Goal: Information Seeking & Learning: Compare options

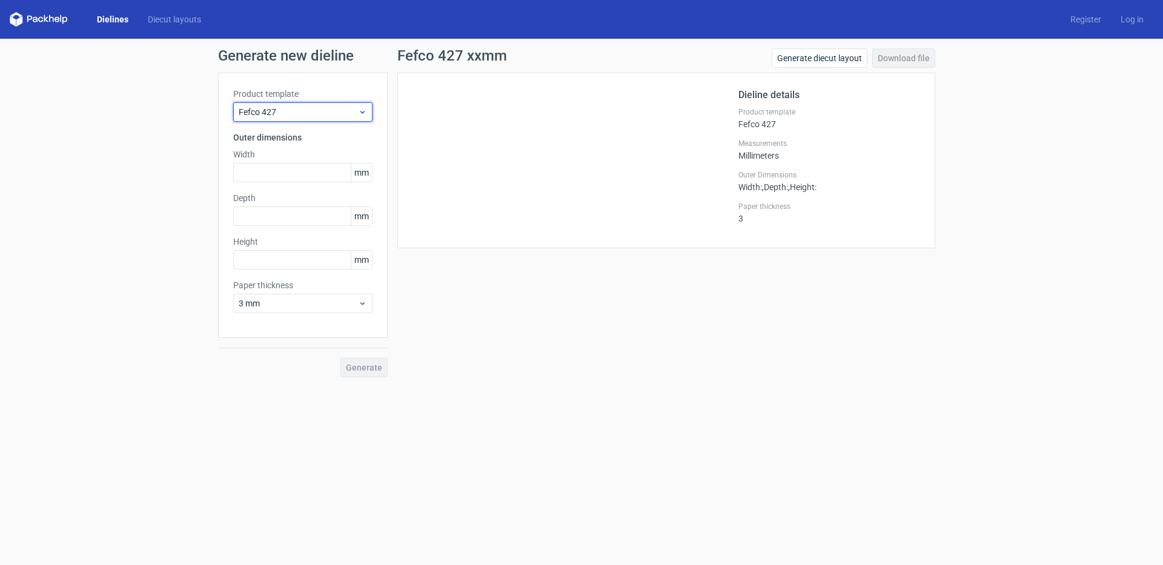
click at [317, 108] on span "Fefco 427" at bounding box center [298, 112] width 119 height 12
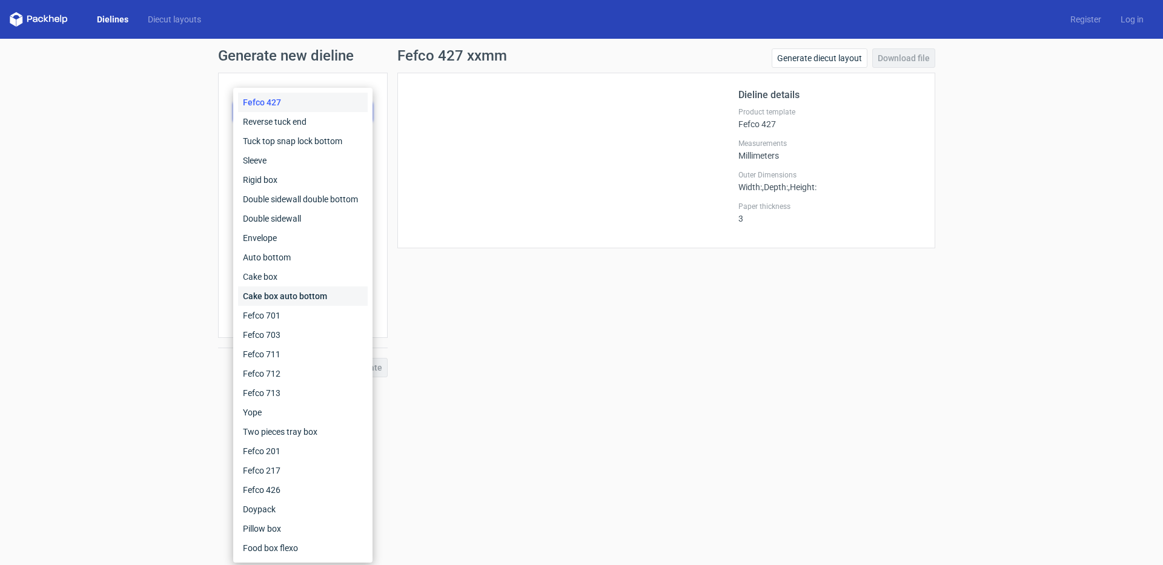
click at [285, 286] on div "Cake box auto bottom" at bounding box center [303, 295] width 130 height 19
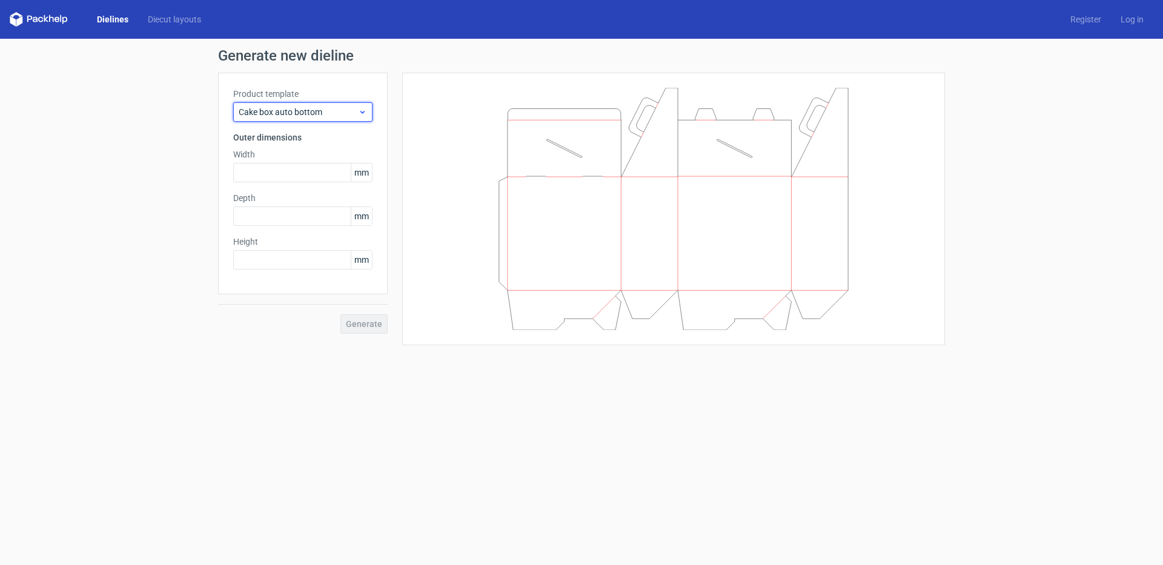
click at [297, 115] on span "Cake box auto bottom" at bounding box center [298, 112] width 119 height 12
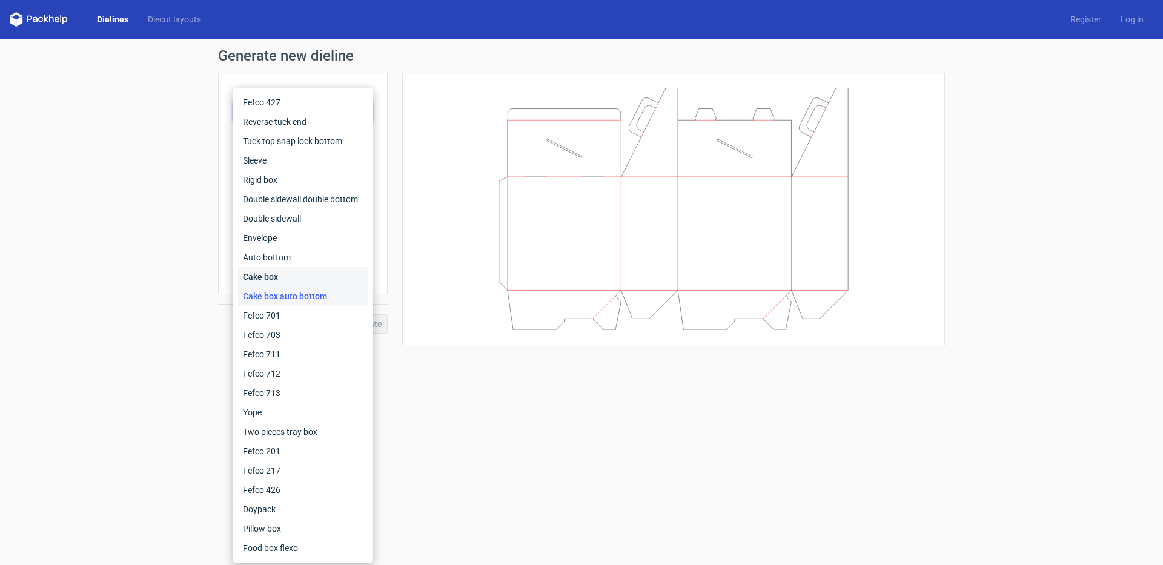
click at [275, 274] on div "Cake box" at bounding box center [303, 276] width 130 height 19
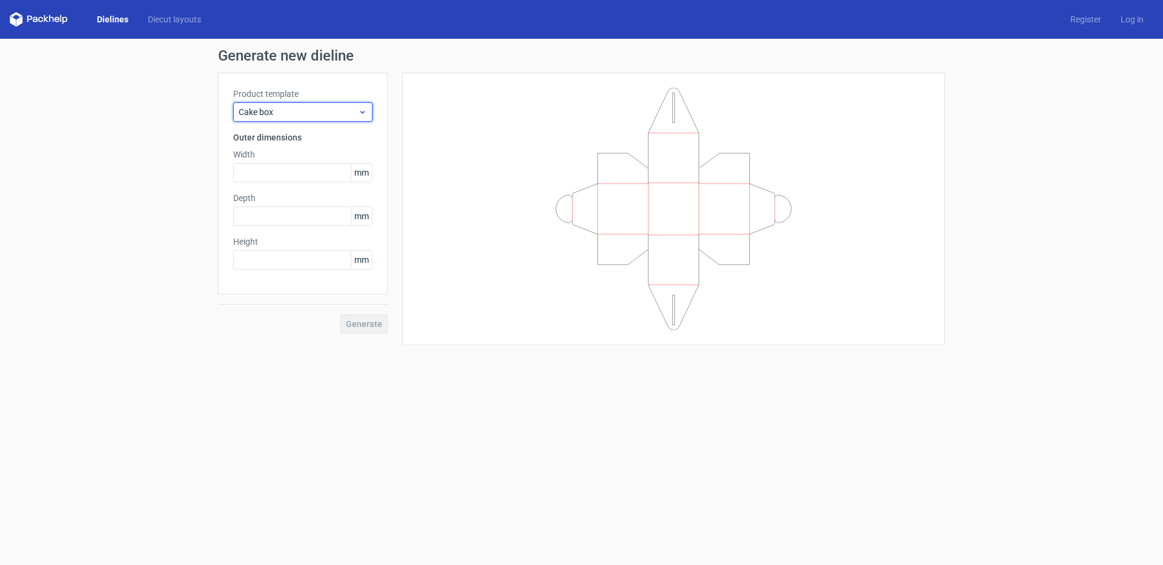
click at [322, 118] on div "Cake box" at bounding box center [302, 111] width 139 height 19
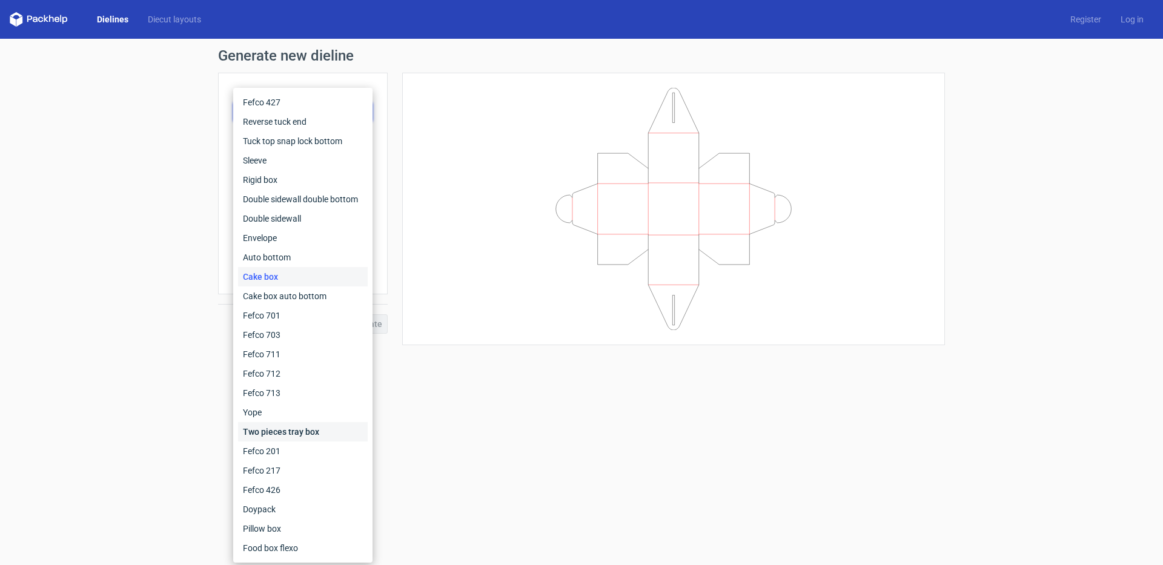
click at [302, 435] on div "Two pieces tray box" at bounding box center [303, 431] width 130 height 19
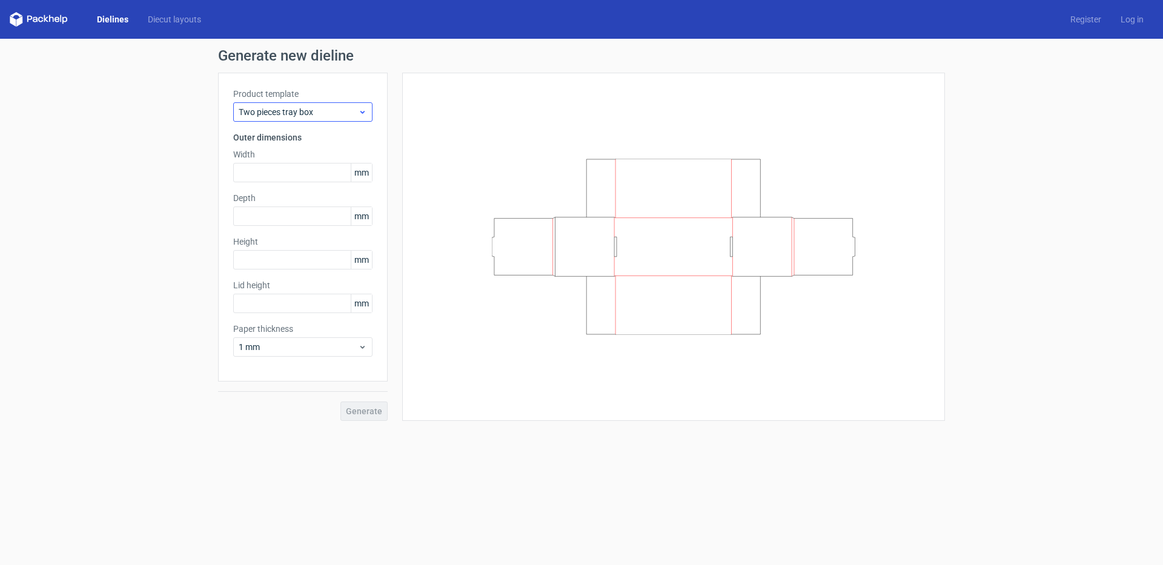
drag, startPoint x: 309, startPoint y: 98, endPoint x: 307, endPoint y: 111, distance: 12.8
click at [309, 99] on label "Product template" at bounding box center [302, 94] width 139 height 12
click at [307, 111] on span "Two pieces tray box" at bounding box center [298, 112] width 119 height 12
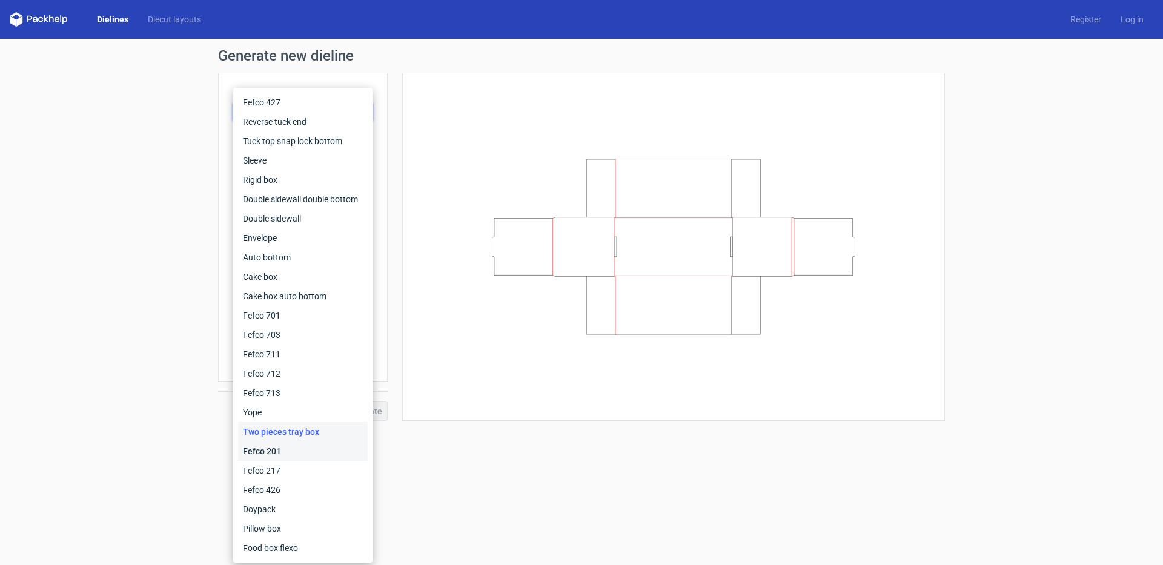
click at [286, 452] on div "Fefco 201" at bounding box center [303, 450] width 130 height 19
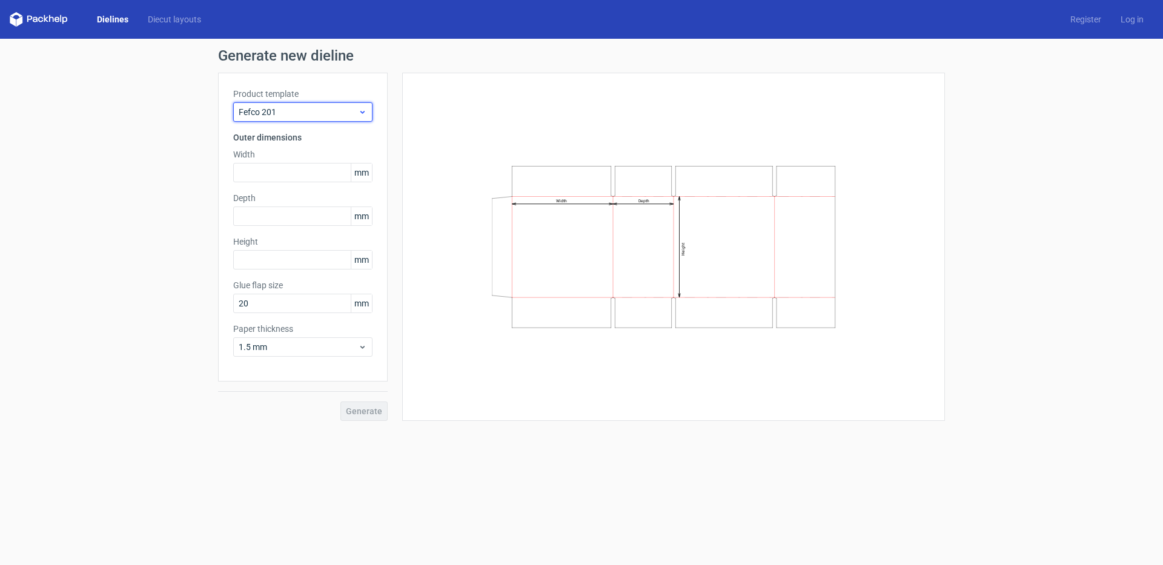
click at [319, 120] on div "Fefco 201" at bounding box center [302, 111] width 139 height 19
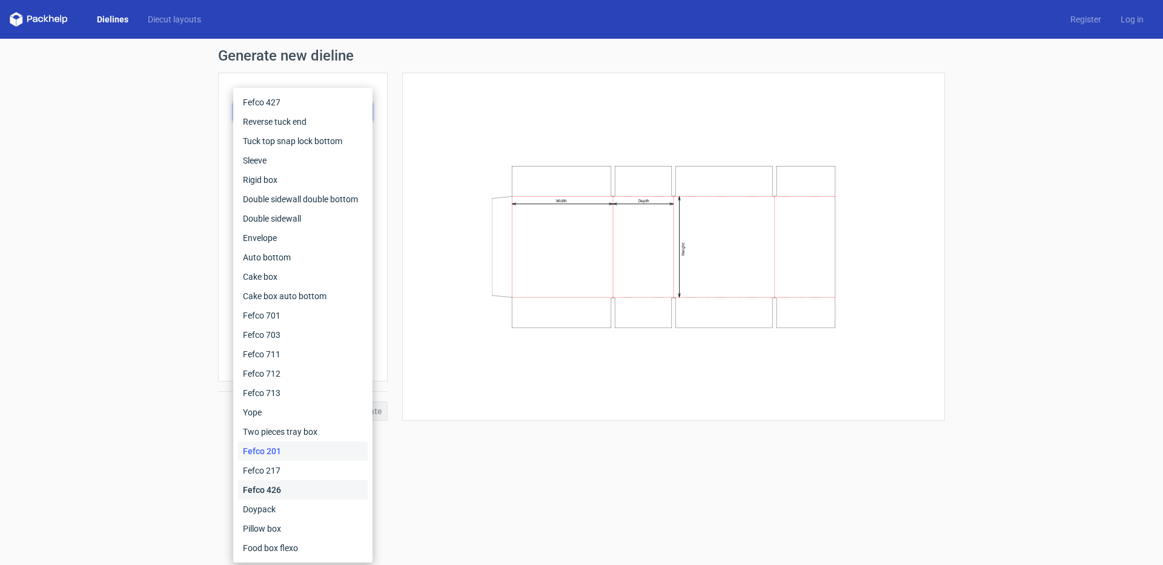
click at [281, 494] on div "Fefco 426" at bounding box center [303, 489] width 130 height 19
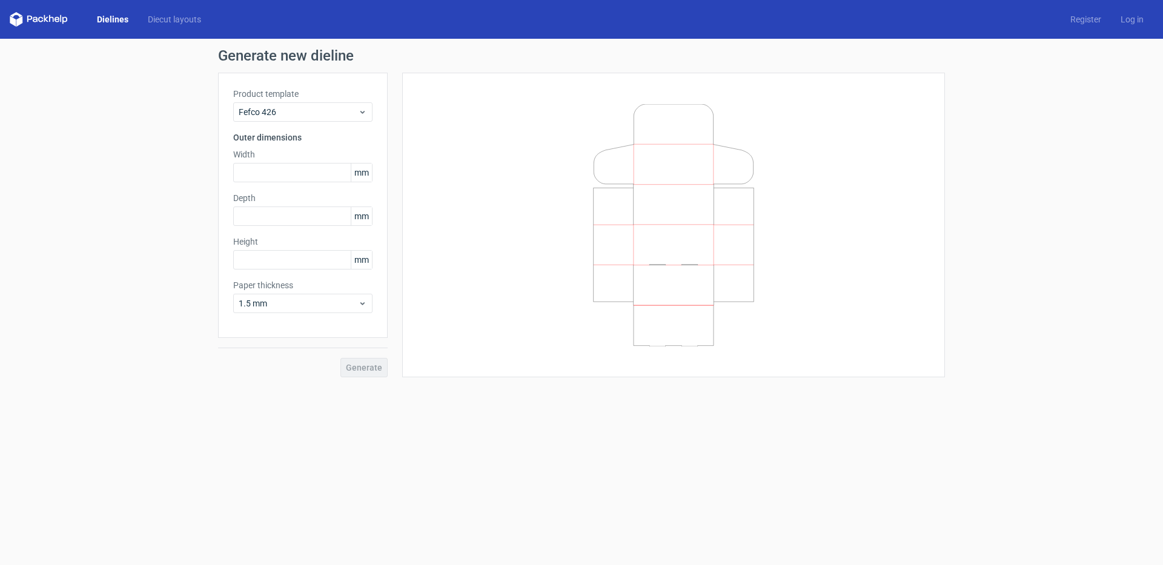
click at [299, 126] on div "Product template Fefco 426 Outer dimensions Width mm Depth mm Height mm Paper t…" at bounding box center [303, 205] width 170 height 265
click at [299, 121] on div "Fefco 426" at bounding box center [302, 111] width 139 height 19
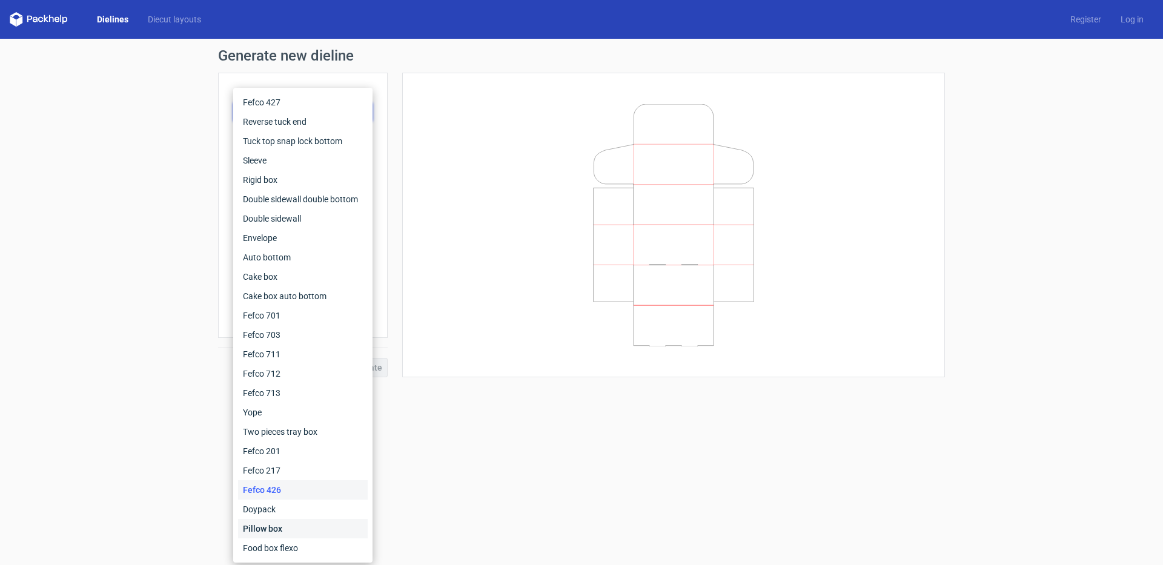
click at [274, 526] on div "Pillow box" at bounding box center [303, 528] width 130 height 19
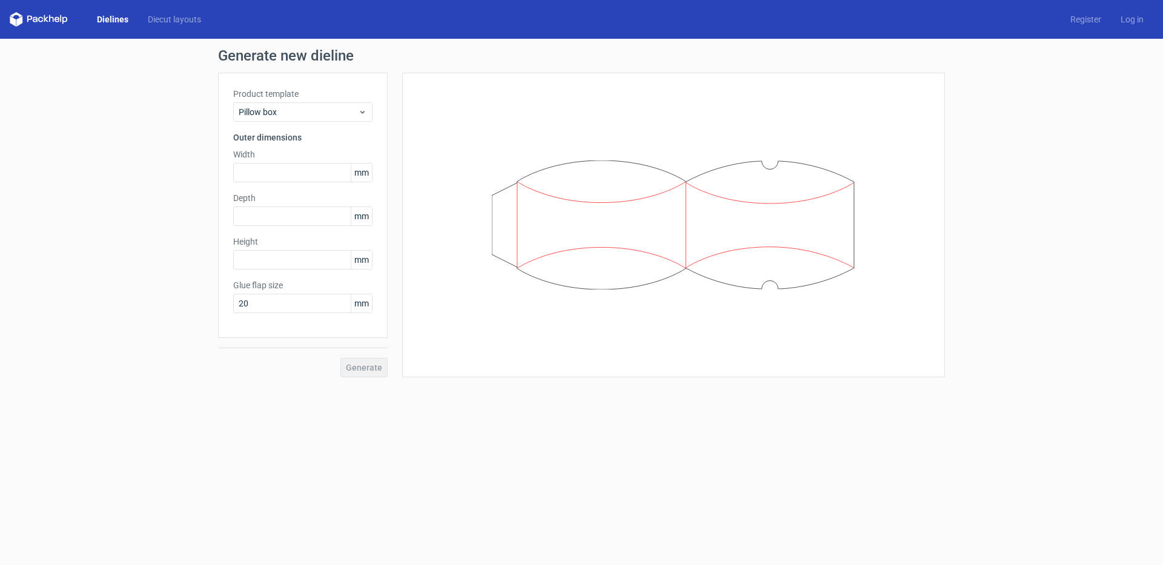
click at [287, 90] on label "Product template" at bounding box center [302, 94] width 139 height 12
click at [285, 120] on div "Pillow box" at bounding box center [302, 111] width 139 height 19
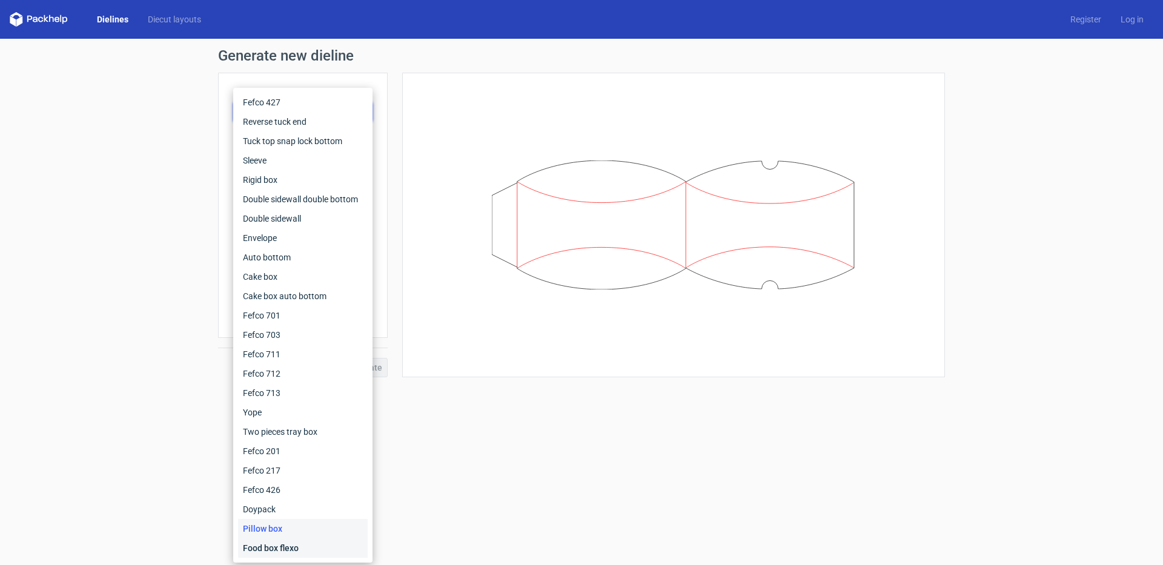
click at [299, 544] on div "Food box flexo" at bounding box center [303, 547] width 130 height 19
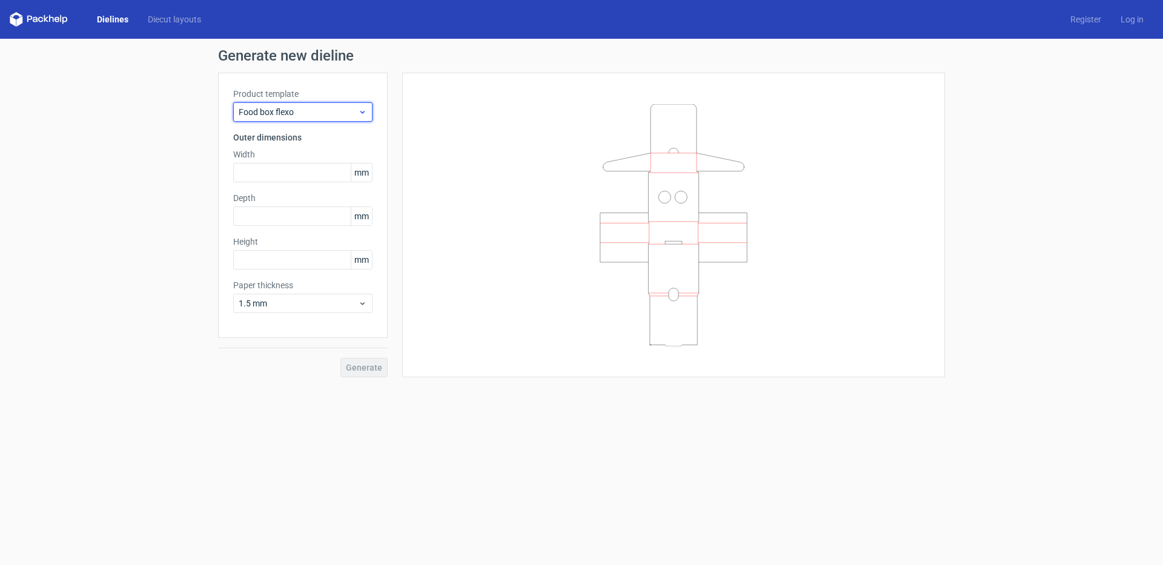
click at [299, 109] on span "Food box flexo" at bounding box center [298, 112] width 119 height 12
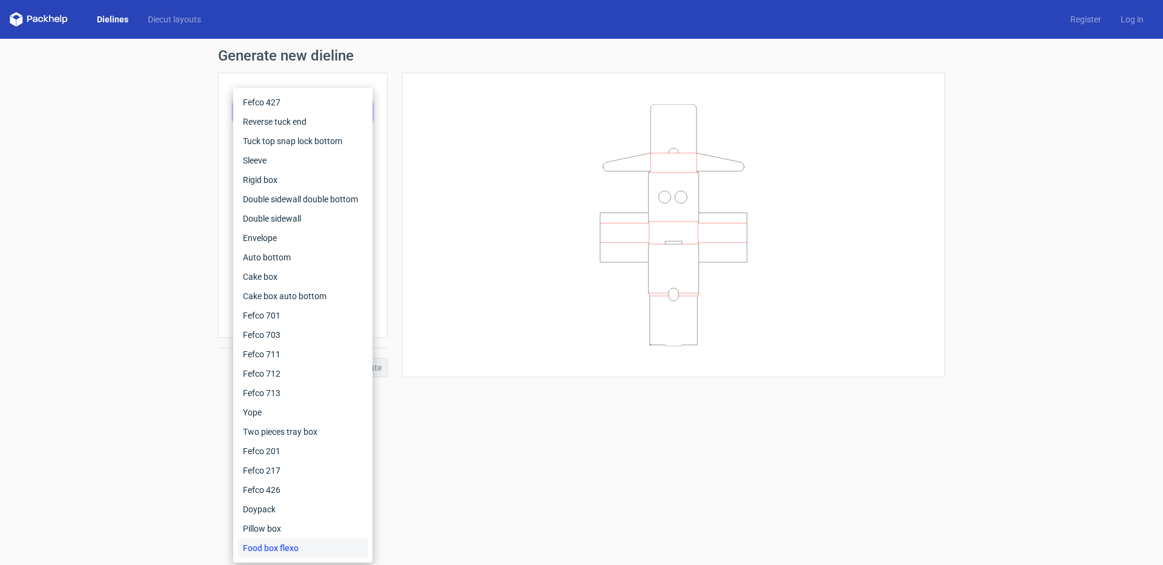
drag, startPoint x: 567, startPoint y: 352, endPoint x: 483, endPoint y: 191, distance: 180.9
click at [566, 351] on div at bounding box center [673, 225] width 512 height 274
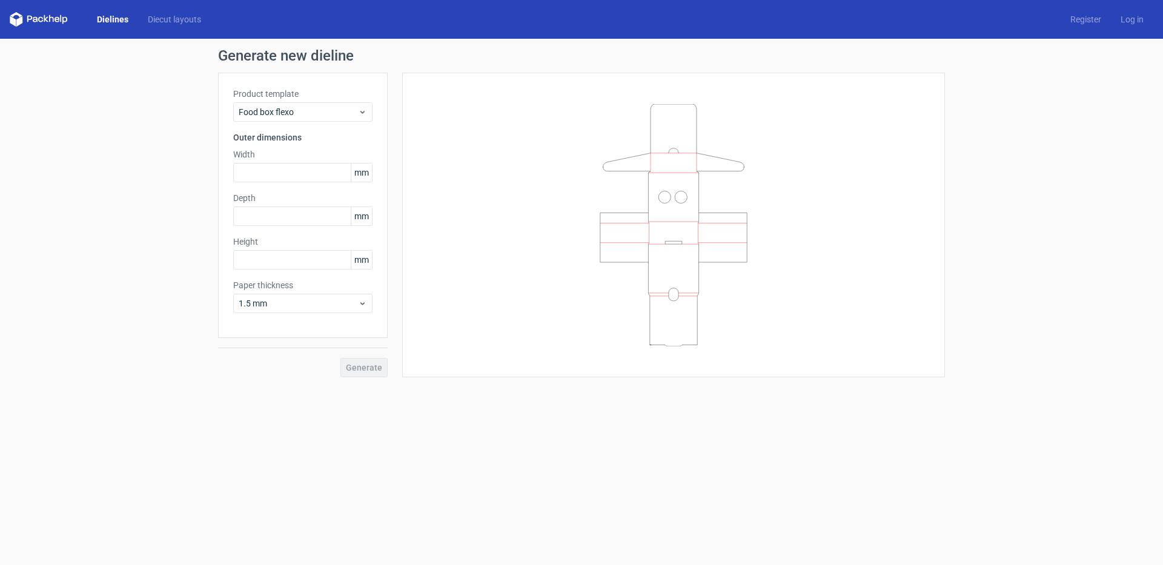
click at [271, 121] on div "Product template Food box flexo Outer dimensions Width mm Depth mm Height mm Pa…" at bounding box center [303, 205] width 170 height 265
